Goal: Find specific page/section: Find specific page/section

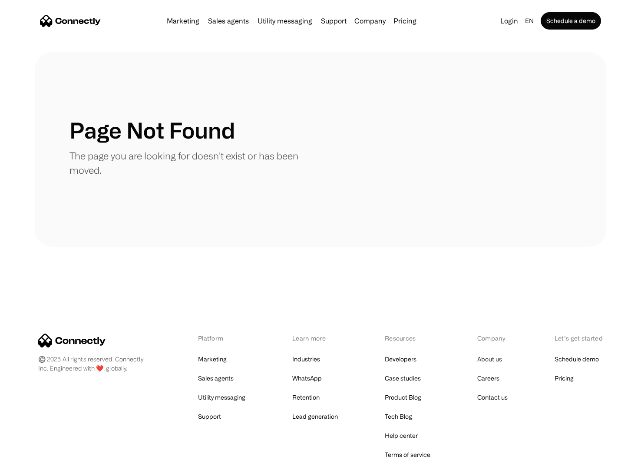
click at [488, 359] on link "About us" at bounding box center [489, 359] width 25 height 12
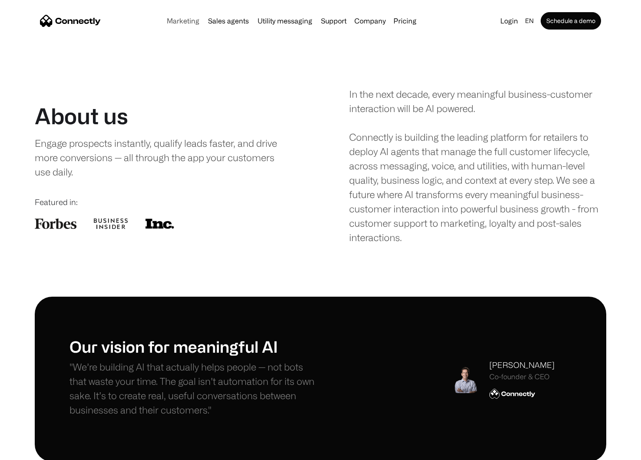
click at [185, 21] on link "Marketing" at bounding box center [183, 20] width 40 height 7
